Goal: Find specific page/section: Find specific page/section

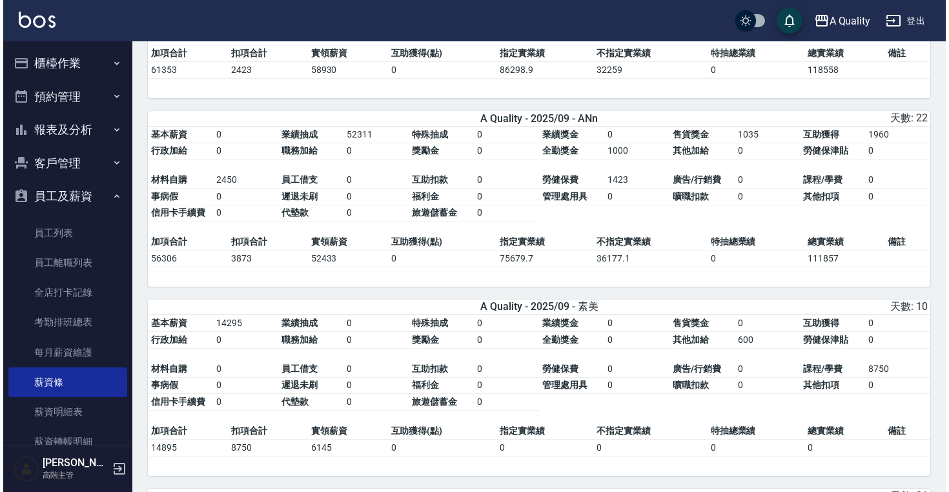
scroll to position [427, 0]
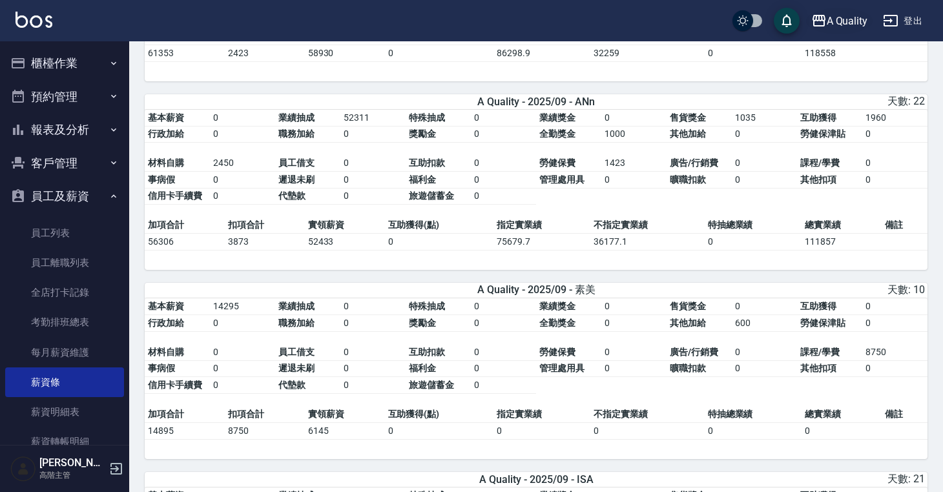
click at [847, 15] on div "A Quality" at bounding box center [847, 21] width 41 height 16
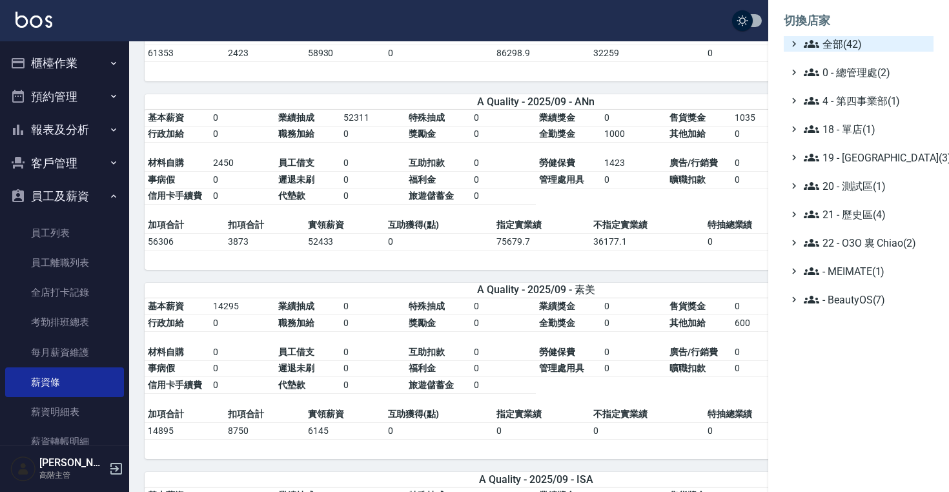
click at [849, 39] on span "全部(42)" at bounding box center [866, 43] width 125 height 15
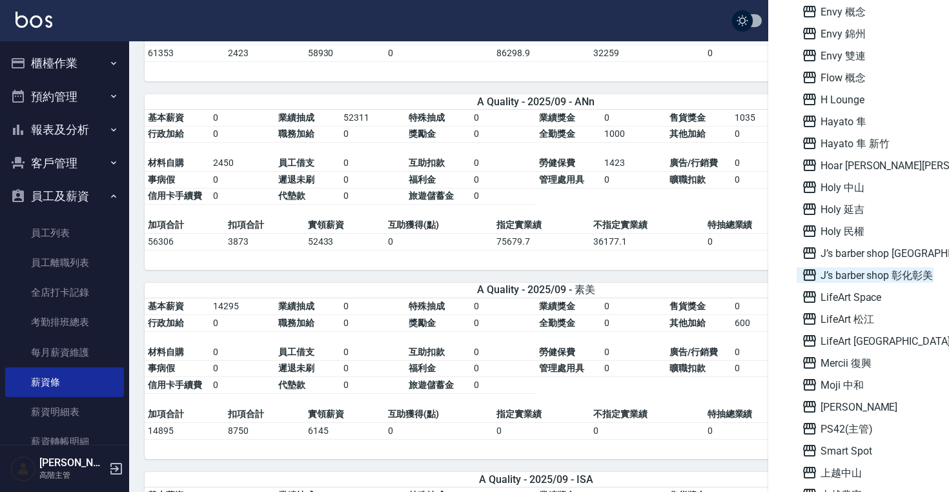
scroll to position [351, 0]
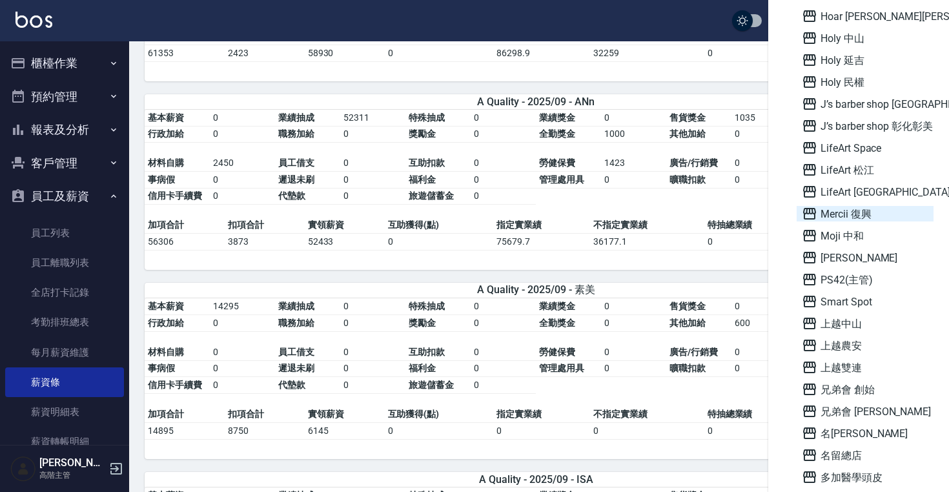
click at [845, 220] on span "Mercii 復興" at bounding box center [865, 213] width 127 height 15
